Goal: Check status: Check status

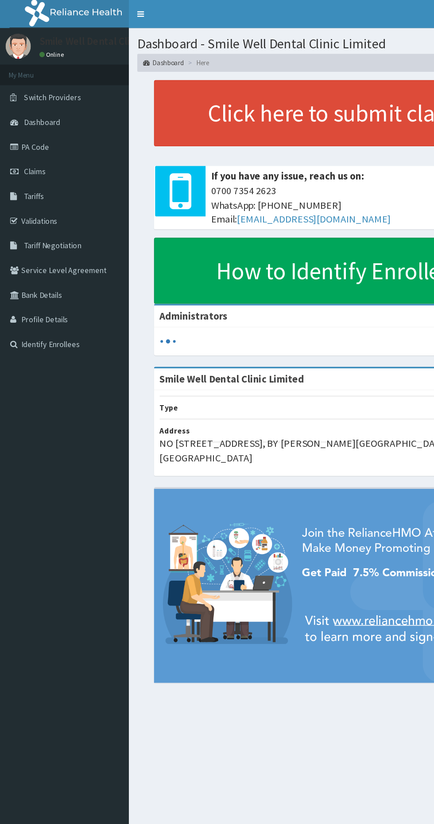
click at [39, 124] on link "PA Code" at bounding box center [51, 115] width 102 height 19
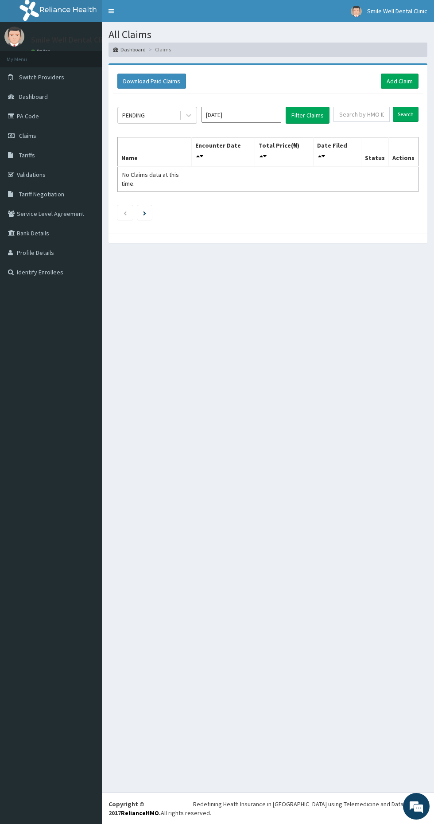
click at [240, 114] on input "[DATE]" at bounding box center [242, 115] width 80 height 16
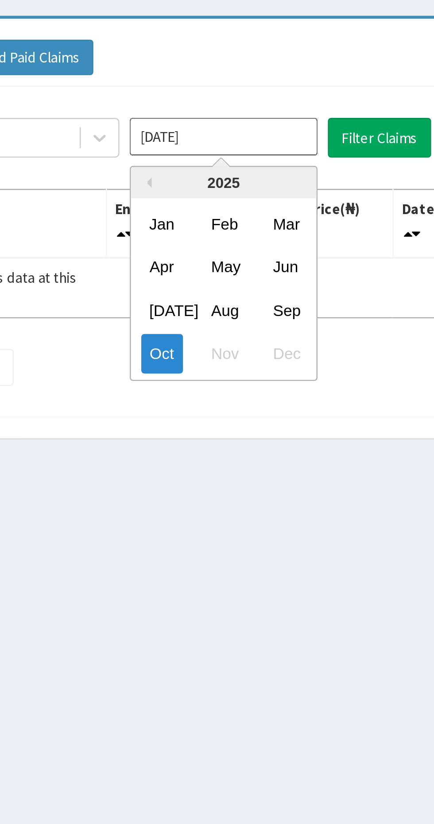
click at [267, 191] on div "Sep" at bounding box center [268, 188] width 18 height 16
type input "Sep 2025"
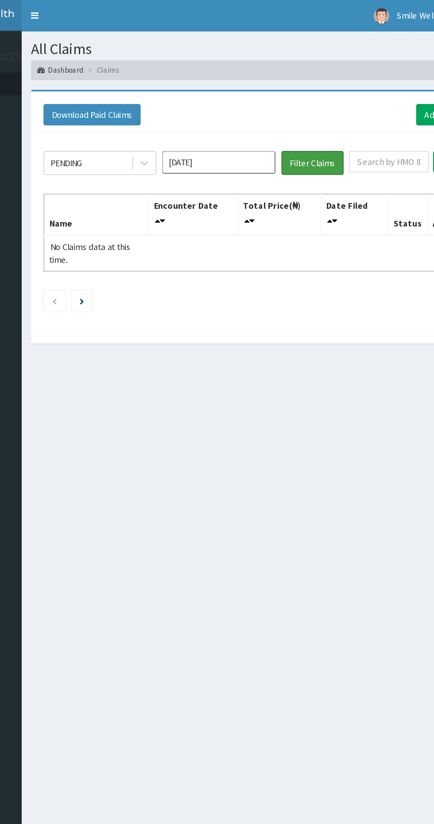
click at [308, 115] on button "Filter Claims" at bounding box center [308, 115] width 44 height 17
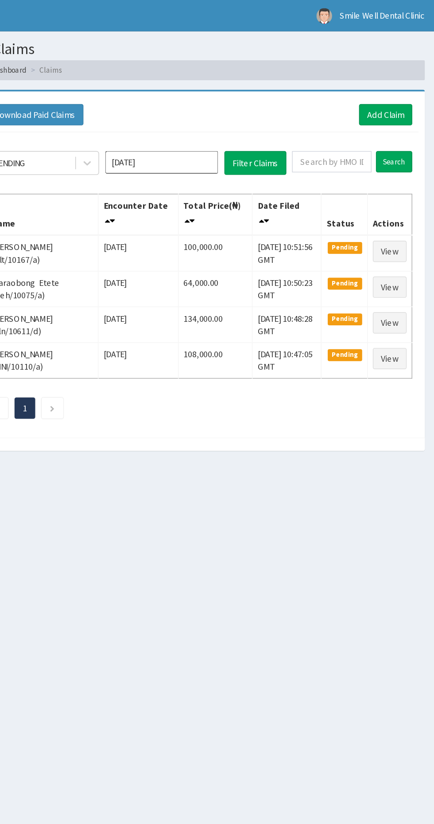
click at [128, 25] on section "All Claims Dashboard Claims" at bounding box center [268, 39] width 332 height 35
